Goal: Task Accomplishment & Management: Manage account settings

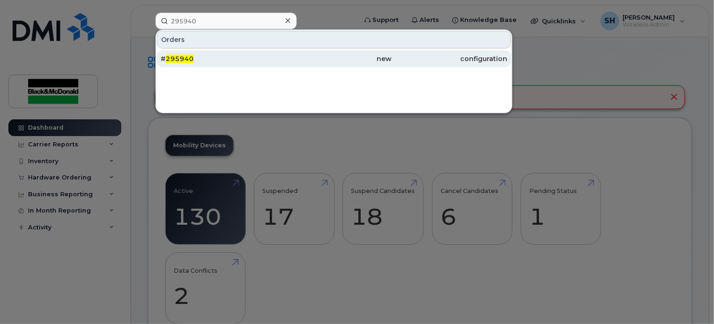
type input "295940"
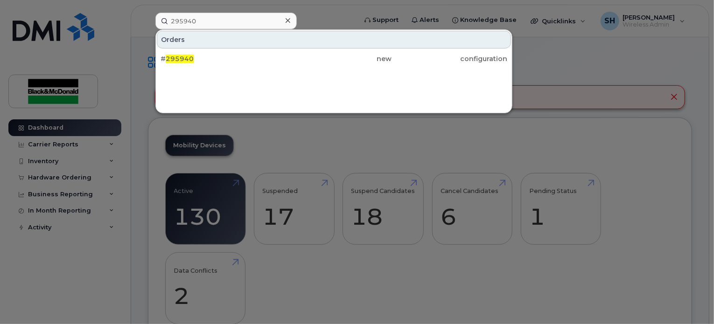
drag, startPoint x: 195, startPoint y: 62, endPoint x: 285, endPoint y: 95, distance: 96.0
click at [195, 62] on div "# 295940" at bounding box center [218, 58] width 116 height 9
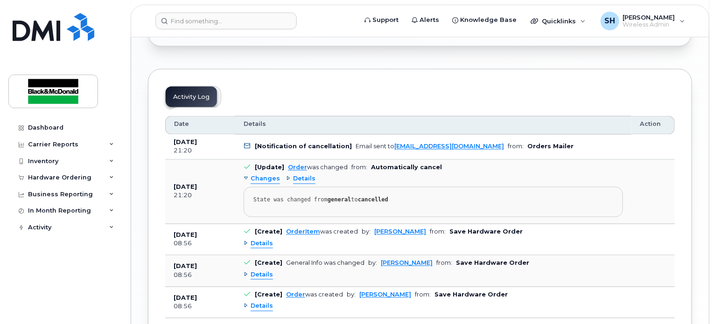
scroll to position [900, 0]
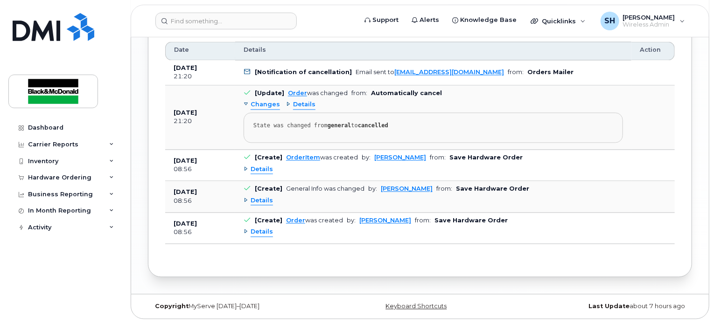
click at [245, 233] on div "Details" at bounding box center [257, 232] width 29 height 9
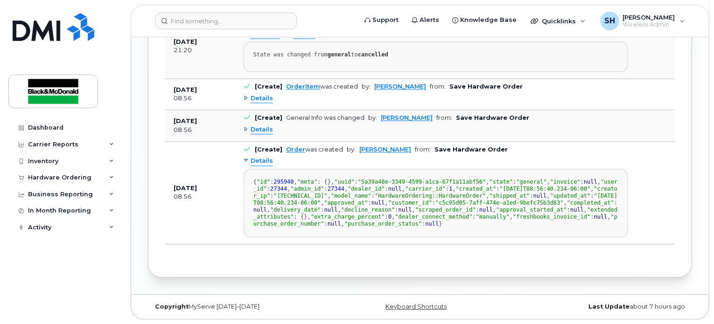
click at [247, 157] on div "Details" at bounding box center [257, 161] width 29 height 9
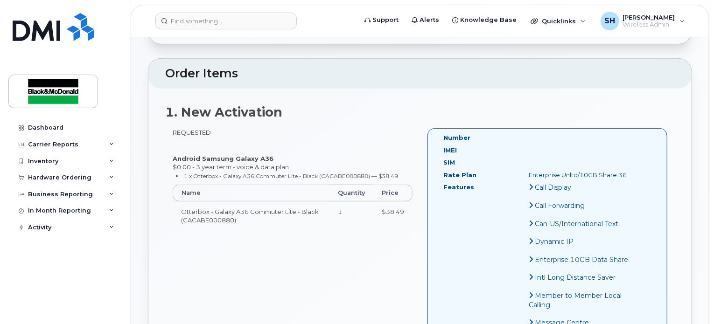
scroll to position [280, 0]
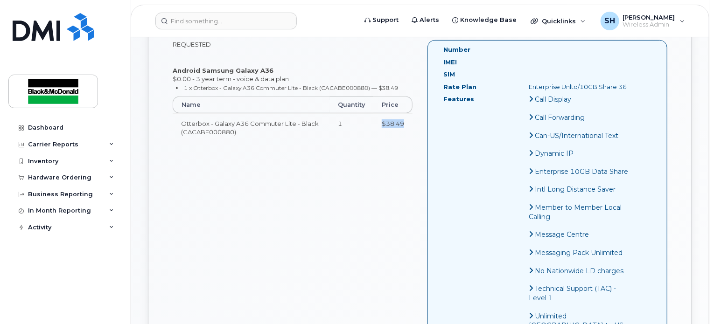
drag, startPoint x: 405, startPoint y: 126, endPoint x: 368, endPoint y: 123, distance: 36.6
click at [368, 123] on tr "Otterbox - Galaxy A36 Commuter Lite - Black (CACABE000880) 1 $38.49" at bounding box center [293, 127] width 240 height 29
click at [396, 173] on div "REQUESTED Android Samsung Galaxy A36 $0.00 - 3 year term - voice & data plan 1 …" at bounding box center [419, 210] width 509 height 340
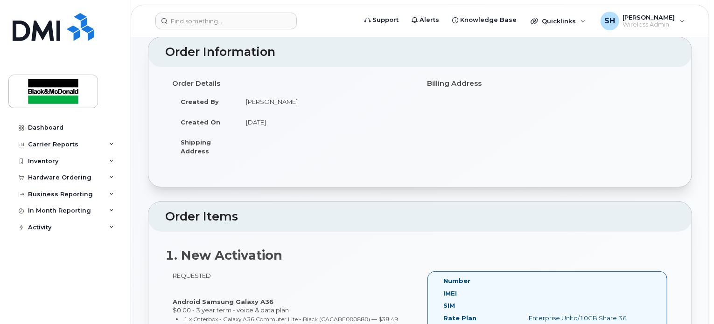
scroll to position [0, 0]
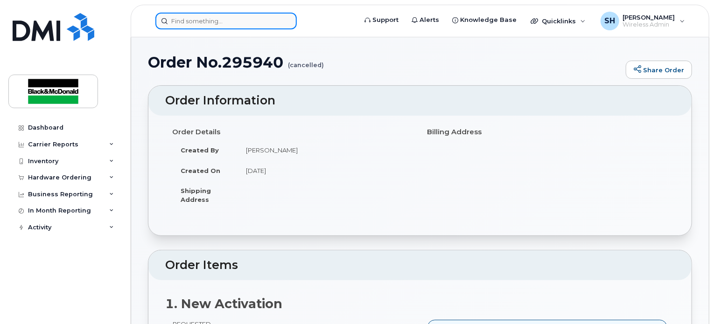
click at [212, 19] on input at bounding box center [225, 21] width 141 height 17
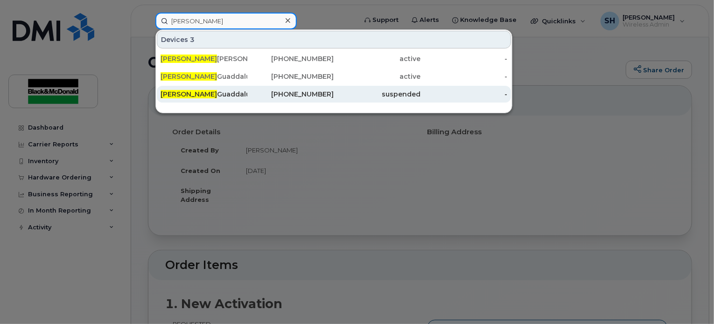
type input "robert"
click at [353, 96] on div "suspended" at bounding box center [377, 94] width 87 height 9
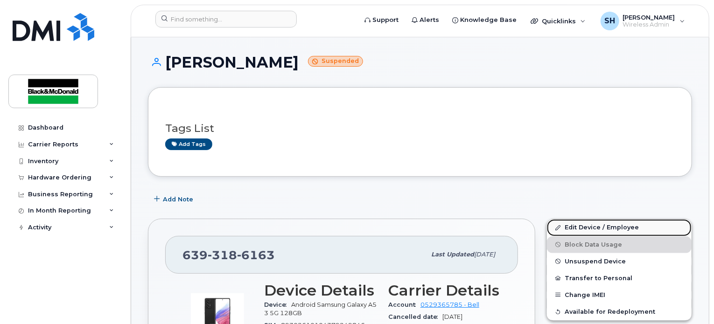
click at [593, 227] on link "Edit Device / Employee" at bounding box center [619, 227] width 145 height 17
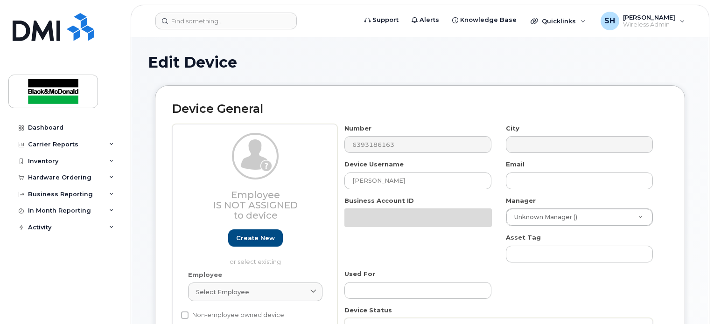
select select "91426"
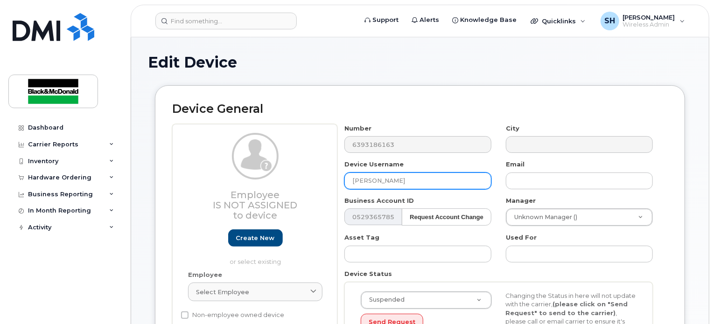
drag, startPoint x: 418, startPoint y: 180, endPoint x: 349, endPoint y: 182, distance: 68.6
click at [349, 182] on input "Robert Guaddalupe" at bounding box center [417, 181] width 147 height 17
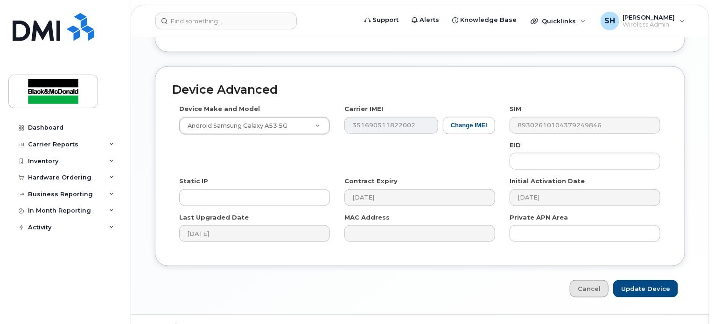
scroll to position [541, 0]
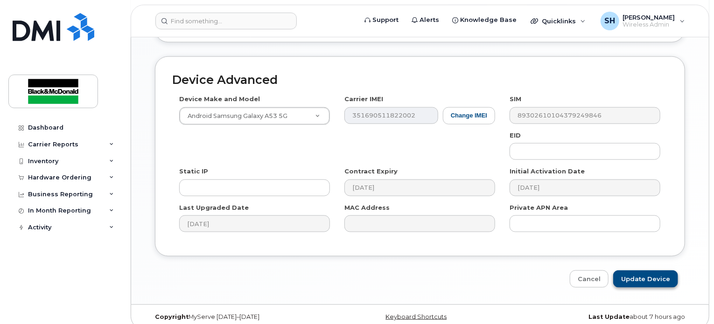
type input "Lucas B"
click at [657, 270] on input "Update Device" at bounding box center [645, 278] width 65 height 17
type input "Saving..."
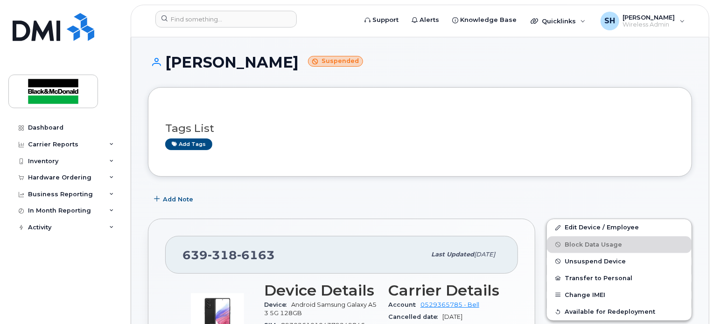
click at [461, 66] on h1 "Lucas B Suspended" at bounding box center [420, 62] width 544 height 16
click at [111, 179] on icon at bounding box center [111, 177] width 5 height 5
click at [107, 162] on div "Inventory" at bounding box center [64, 161] width 113 height 17
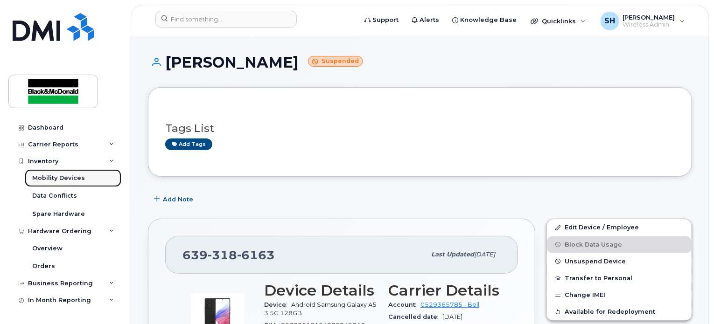
click at [71, 181] on div "Mobility Devices" at bounding box center [58, 178] width 53 height 8
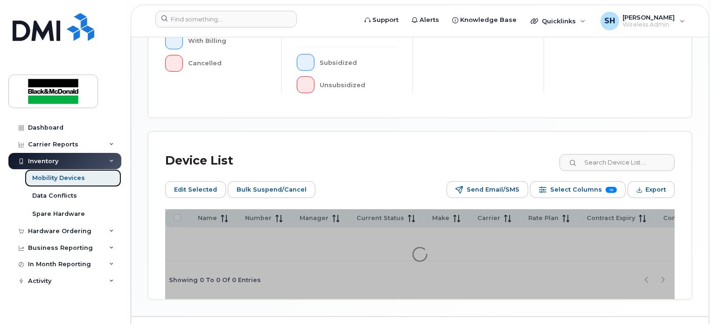
scroll to position [371, 0]
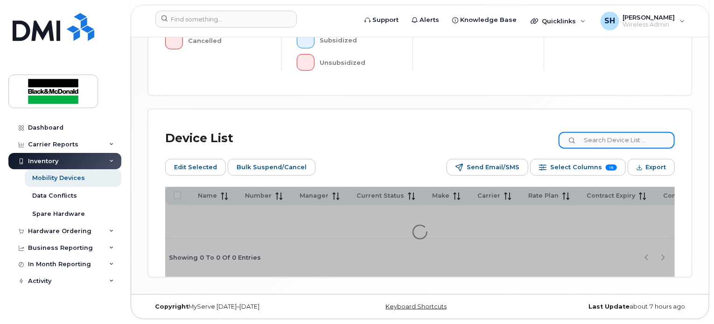
click at [608, 136] on input at bounding box center [616, 140] width 116 height 17
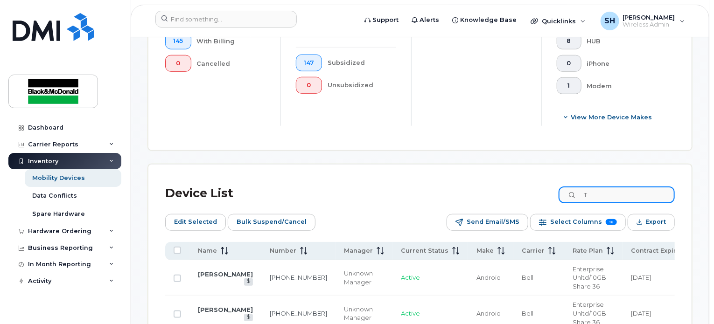
scroll to position [395, 0]
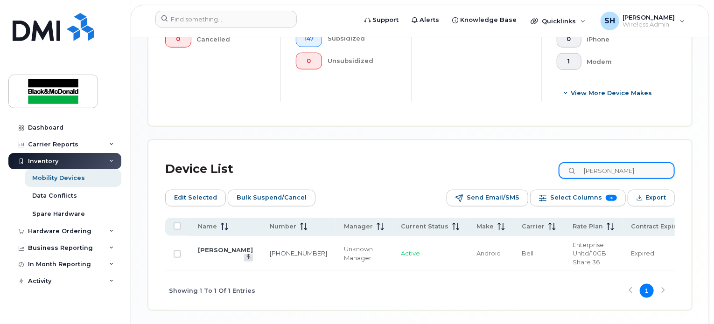
type input "[PERSON_NAME]"
click at [210, 249] on td "[PERSON_NAME]" at bounding box center [225, 254] width 72 height 36
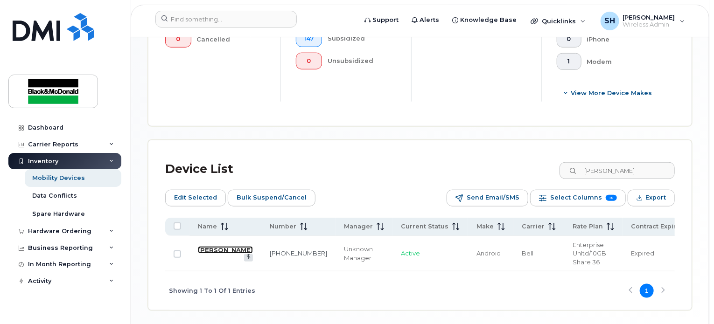
click at [213, 252] on link "[PERSON_NAME]" at bounding box center [225, 249] width 55 height 7
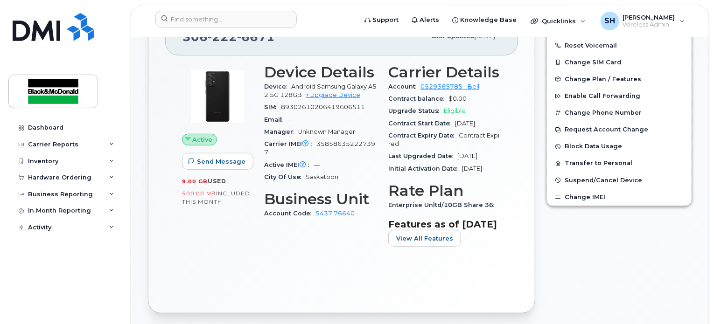
scroll to position [233, 0]
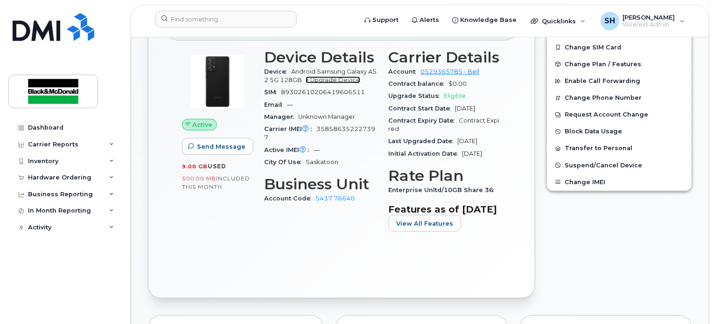
click at [340, 80] on link "+ Upgrade Device" at bounding box center [332, 79] width 55 height 7
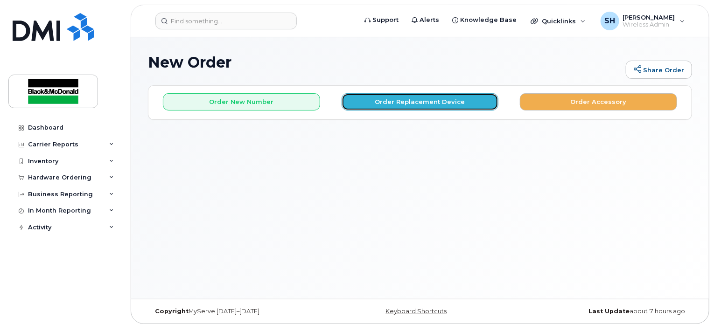
click at [434, 102] on button "Order Replacement Device" at bounding box center [419, 101] width 157 height 17
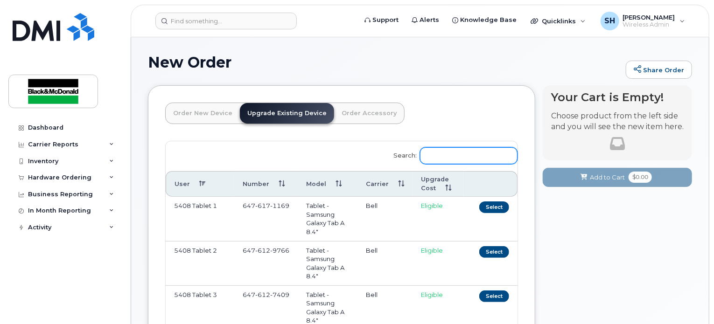
click at [450, 149] on input "Search:" at bounding box center [468, 155] width 97 height 17
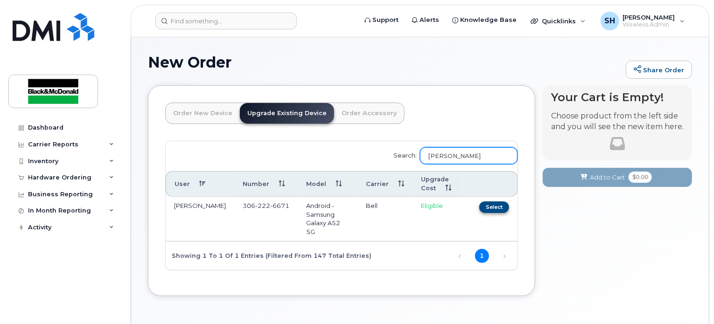
type input "[PERSON_NAME]"
click at [498, 208] on button "Select" at bounding box center [494, 207] width 30 height 12
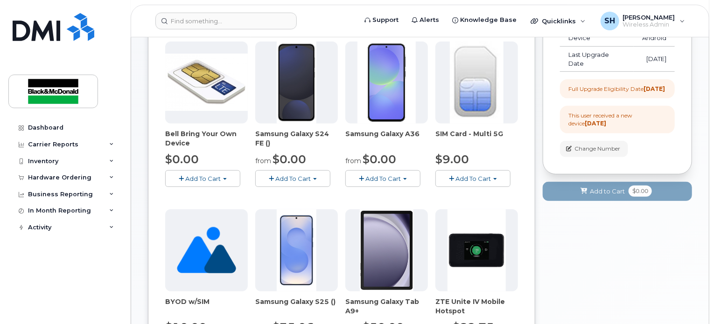
scroll to position [140, 0]
